Goal: Communication & Community: Answer question/provide support

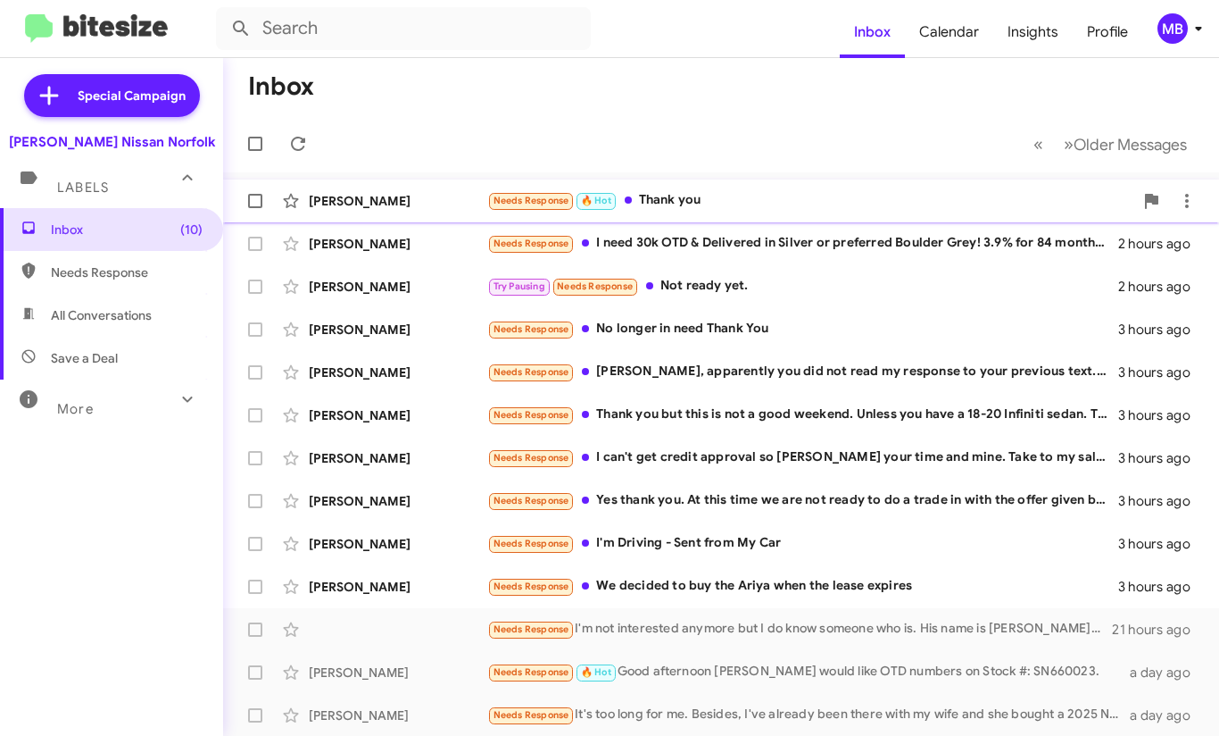
click at [666, 208] on div "Needs Response 🔥 Hot Thank you" at bounding box center [810, 200] width 646 height 21
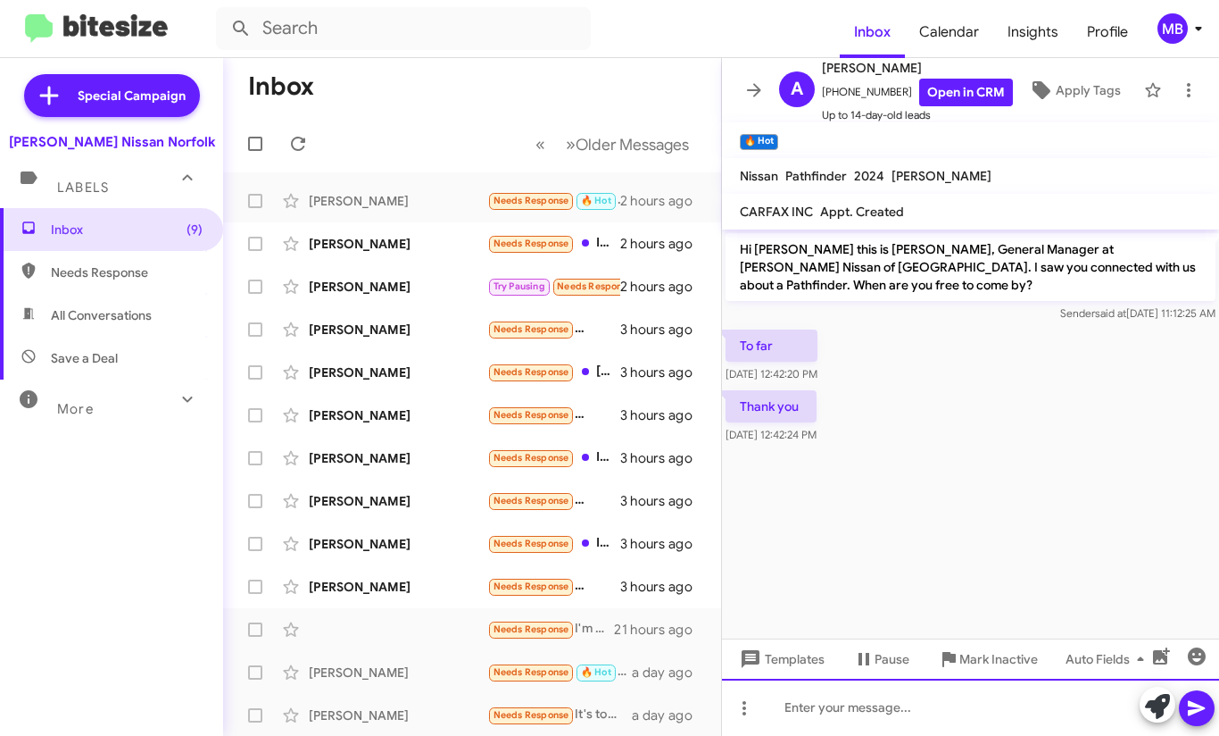
click at [1058, 691] on div at bounding box center [970, 706] width 497 height 57
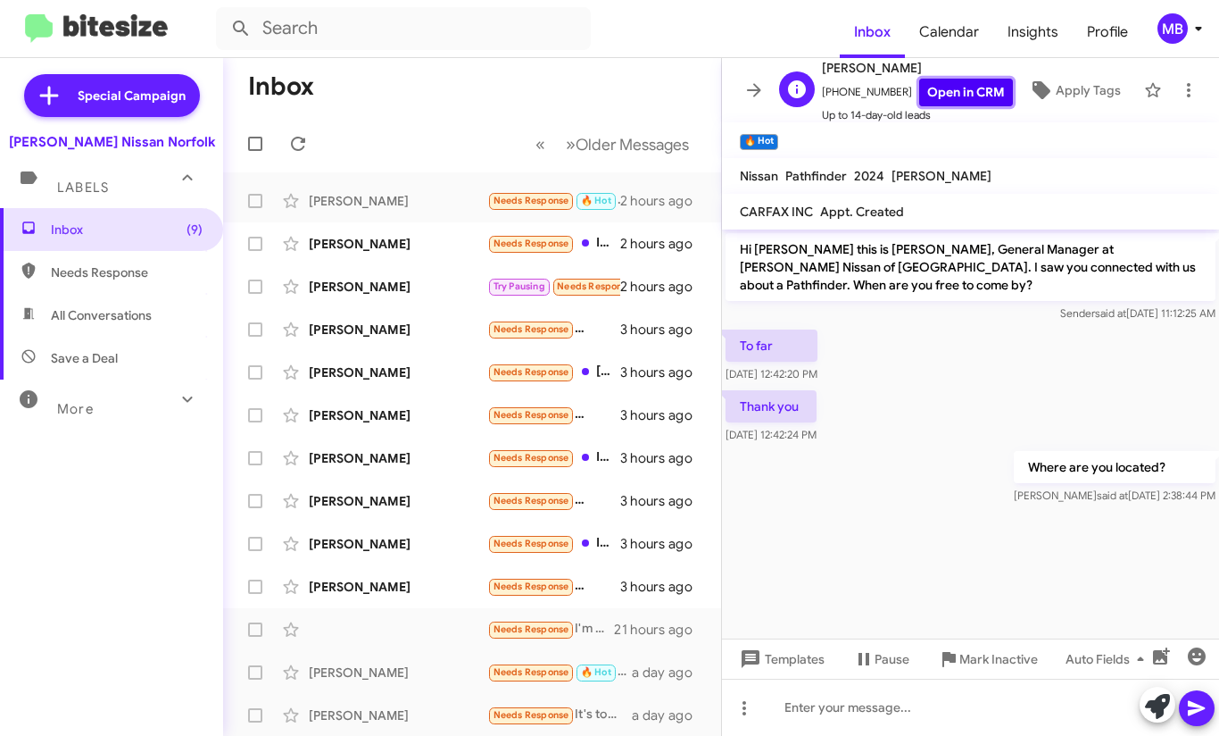
click at [952, 88] on link "Open in CRM" at bounding box center [967, 93] width 94 height 28
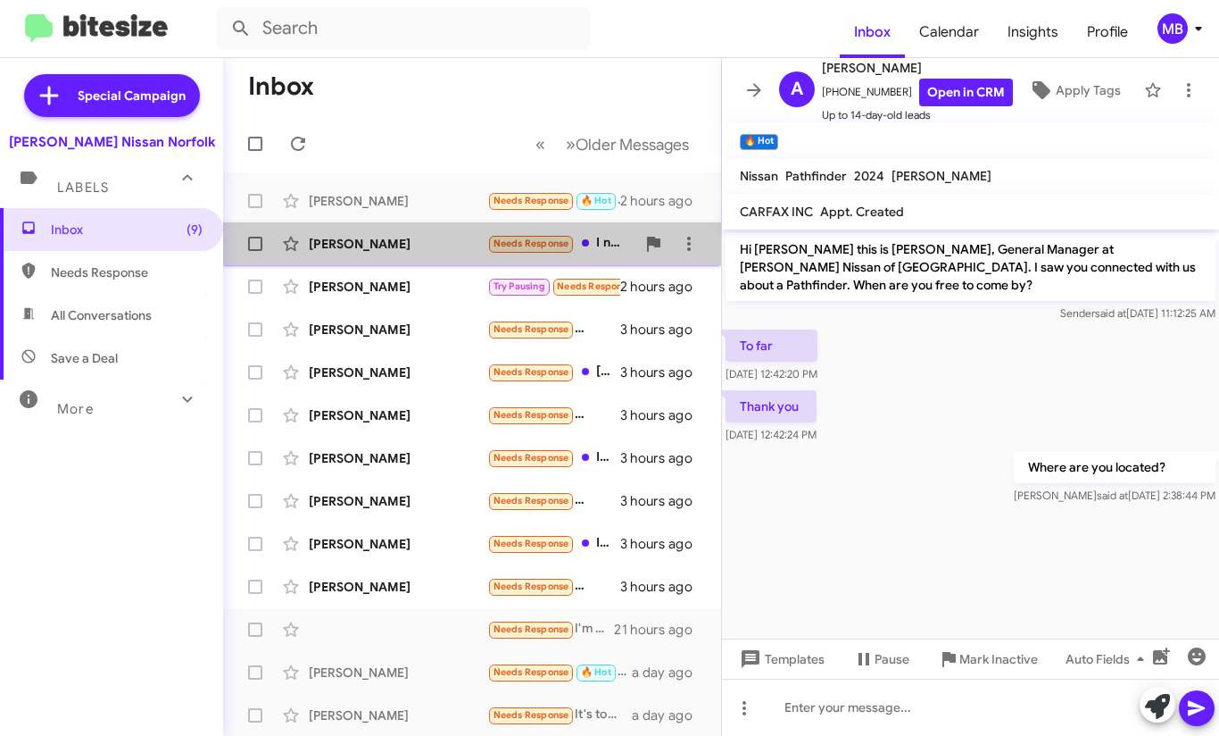
click at [482, 234] on div "[PERSON_NAME] Needs Response I need 30k OTD & Delivered in Silver or preferred …" at bounding box center [472, 244] width 470 height 36
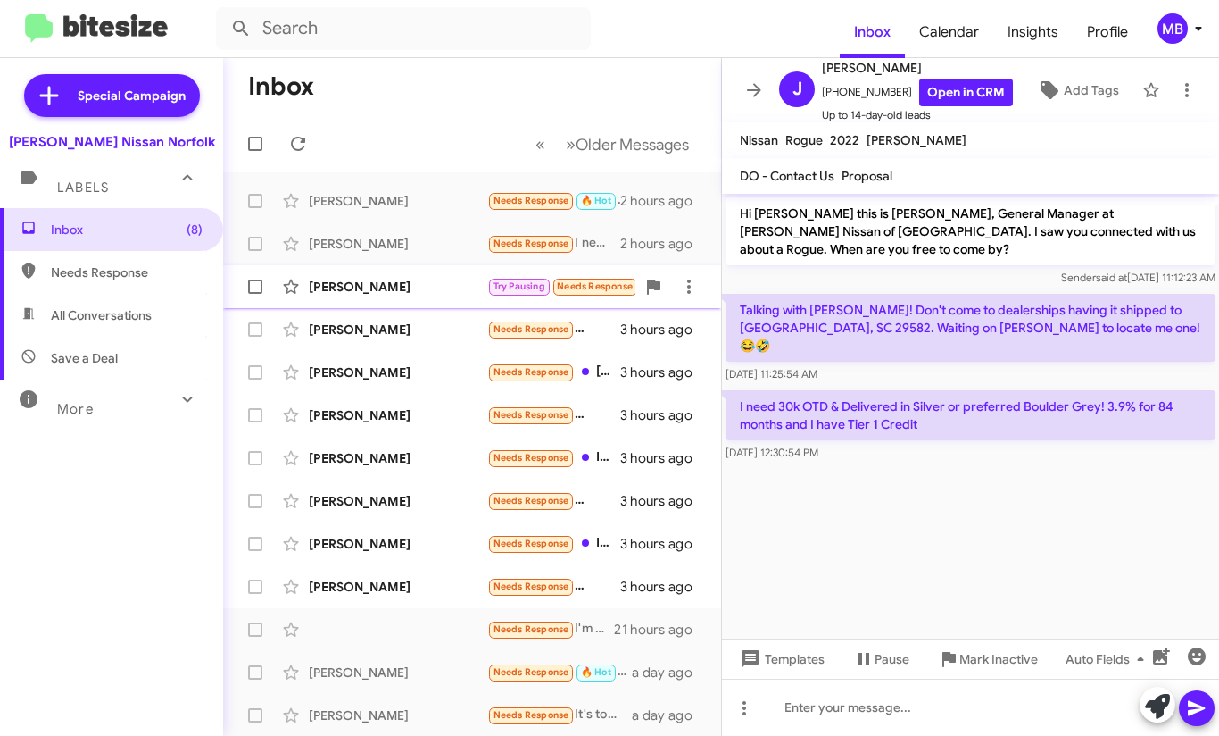
click at [513, 291] on span "Try Pausing" at bounding box center [520, 286] width 52 height 12
